Goal: Navigation & Orientation: Find specific page/section

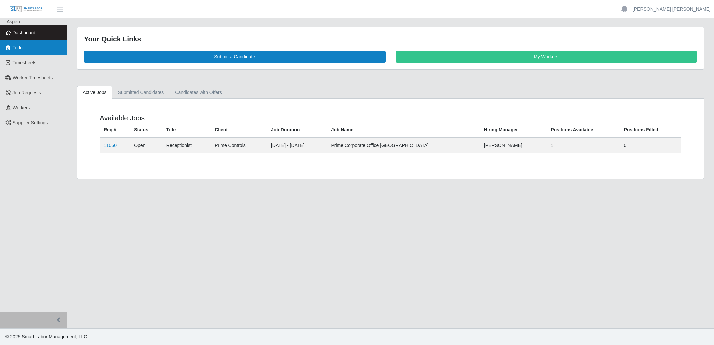
click at [12, 47] on link "Todo" at bounding box center [33, 47] width 67 height 15
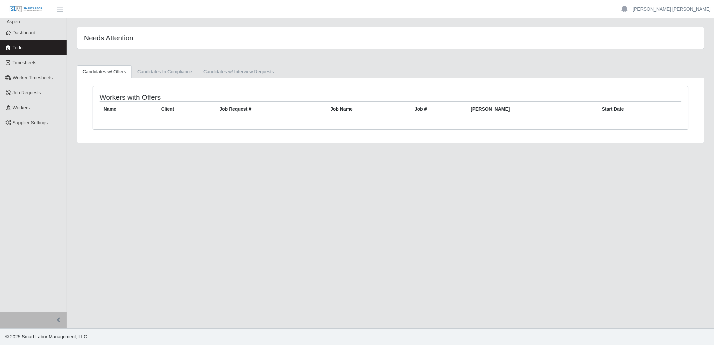
click at [28, 28] on link "Dashboard" at bounding box center [33, 32] width 67 height 15
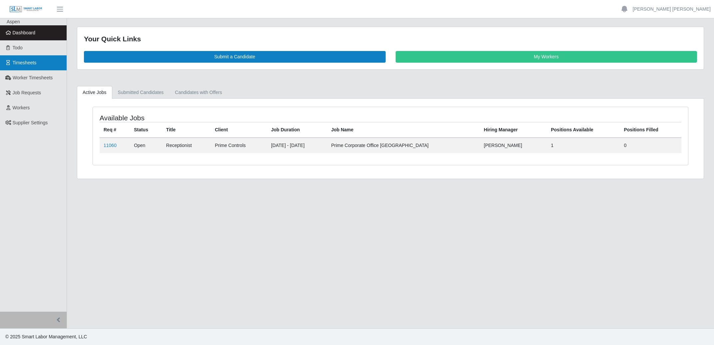
click at [37, 64] on link "Timesheets" at bounding box center [33, 62] width 67 height 15
